Goal: Transaction & Acquisition: Register for event/course

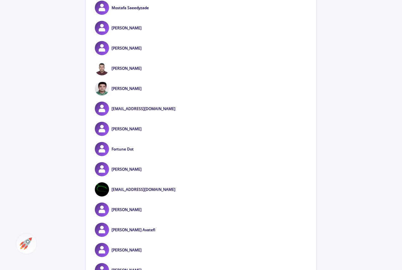
scroll to position [1825, 0]
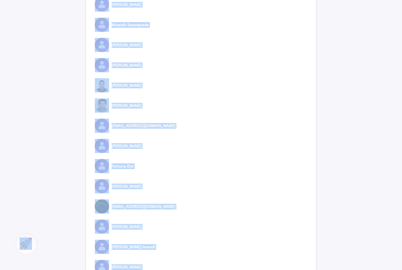
click at [262, 119] on div "[EMAIL_ADDRESS][DOMAIN_NAME]" at bounding box center [201, 126] width 230 height 14
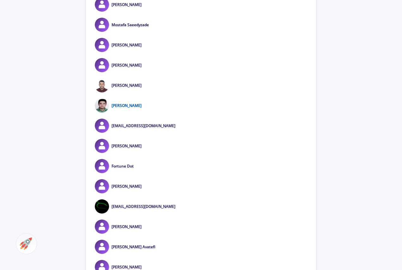
click at [130, 103] on link "[PERSON_NAME]" at bounding box center [127, 105] width 30 height 5
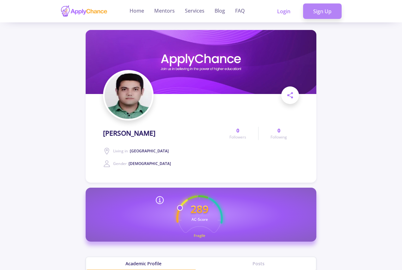
click at [319, 9] on link "Sign Up" at bounding box center [322, 11] width 39 height 16
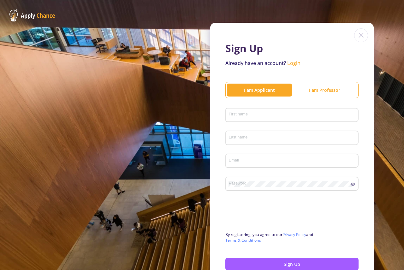
click at [271, 114] on input "First name" at bounding box center [293, 116] width 129 height 6
type input "[PERSON_NAME]"
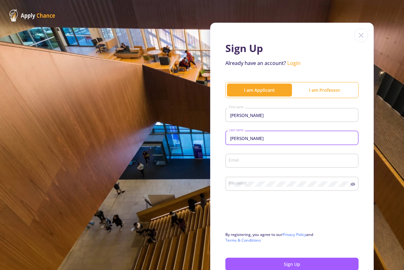
type input "[PERSON_NAME]"
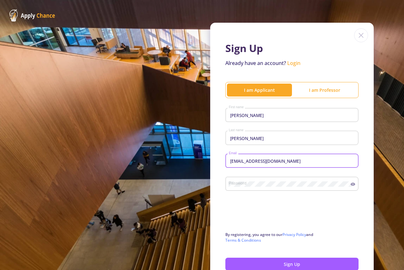
type input "[EMAIL_ADDRESS][DOMAIN_NAME]"
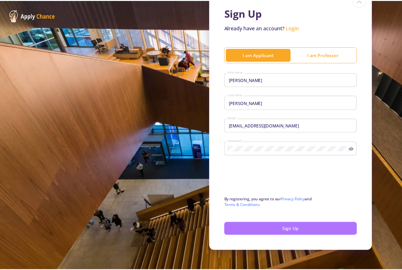
scroll to position [39, 0]
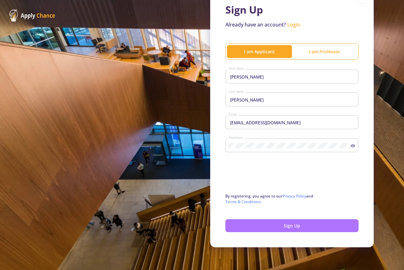
click at [288, 227] on button "Sign Up" at bounding box center [292, 226] width 133 height 13
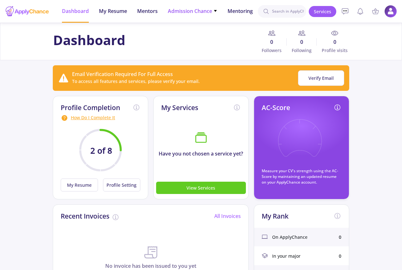
click at [216, 12] on icon at bounding box center [215, 11] width 4 height 4
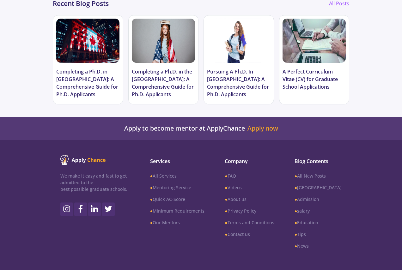
scroll to position [421, 0]
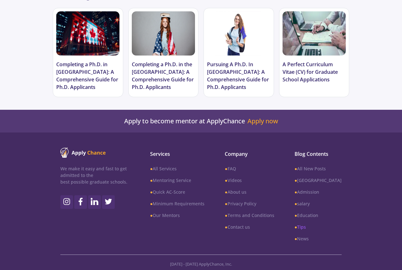
click at [315, 224] on link "● Tips" at bounding box center [317, 227] width 47 height 7
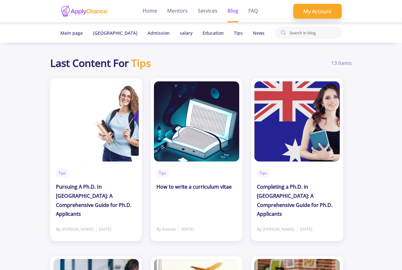
scroll to position [67, 0]
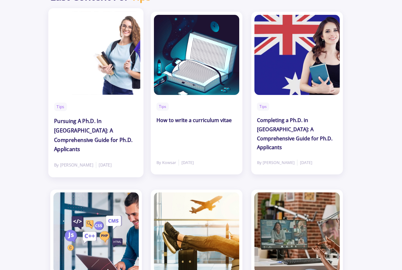
click at [82, 121] on h2 "Pursuing A Ph.D. In [GEOGRAPHIC_DATA]: A Comprehensive Guide for Ph.D. Applican…" at bounding box center [96, 136] width 84 height 38
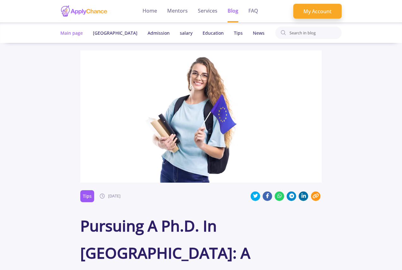
click at [70, 33] on span "Main page" at bounding box center [71, 33] width 22 height 6
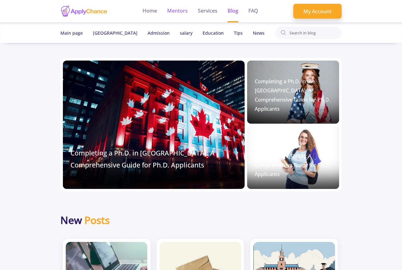
click at [179, 12] on link "Mentors" at bounding box center [177, 11] width 21 height 22
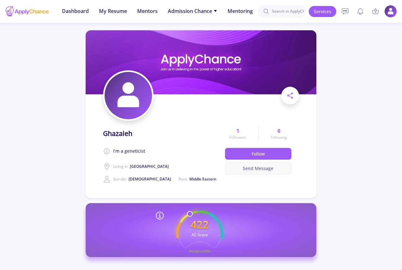
click at [258, 167] on button "Send Message" at bounding box center [258, 168] width 67 height 12
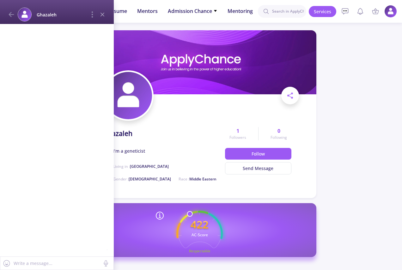
click at [102, 16] on icon at bounding box center [103, 15] width 8 height 8
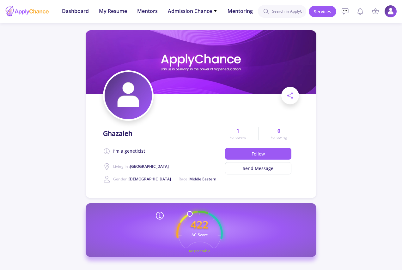
click at [28, 13] on div at bounding box center [27, 11] width 44 height 16
